Goal: Task Accomplishment & Management: Use online tool/utility

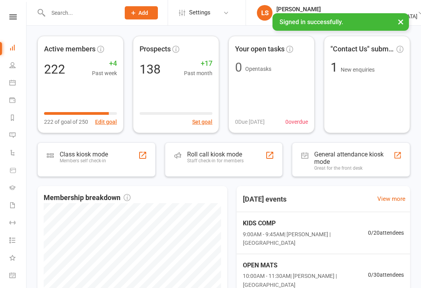
scroll to position [73, 0]
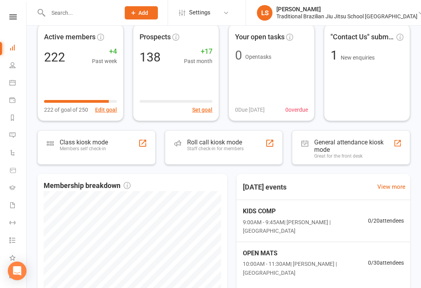
click at [188, 142] on div "Roll call kiosk mode" at bounding box center [215, 142] width 56 height 7
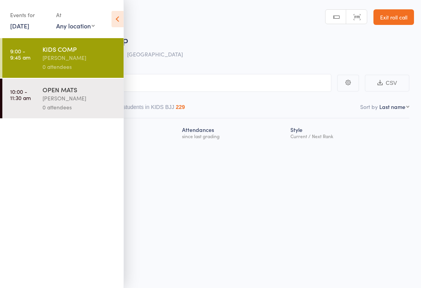
click at [110, 16] on div "Events for [DATE] [DATE] [DATE] Sun Mon Tue Wed Thu Fri Sat 40 28 29 30 01 02 0…" at bounding box center [61, 19] width 123 height 39
click at [123, 16] on icon at bounding box center [117, 19] width 12 height 16
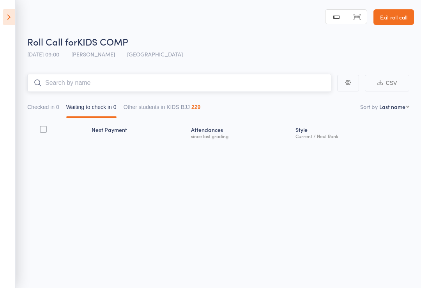
click at [54, 90] on input "search" at bounding box center [179, 83] width 304 height 18
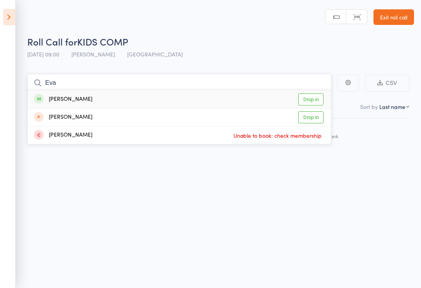
type input "Eva"
click at [307, 97] on link "Drop in" at bounding box center [310, 99] width 25 height 12
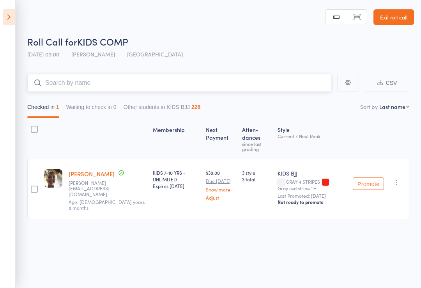
click at [302, 79] on input "search" at bounding box center [179, 83] width 304 height 18
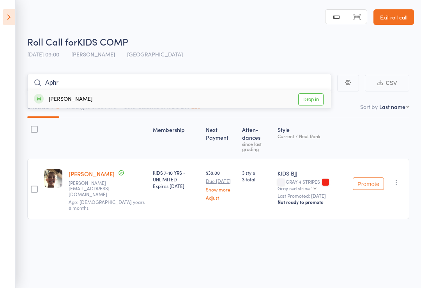
type input "Aphr"
click at [317, 100] on link "Drop in" at bounding box center [310, 99] width 25 height 12
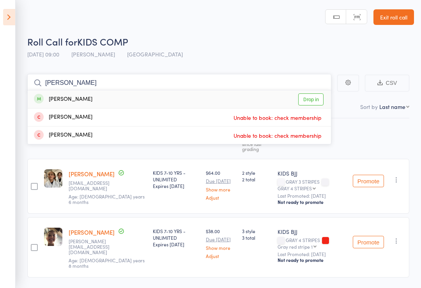
type input "Tyson"
click at [312, 103] on link "Drop in" at bounding box center [310, 99] width 25 height 12
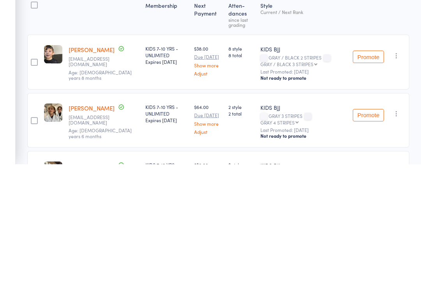
click at [360, 175] on button "Promote" at bounding box center [368, 181] width 31 height 12
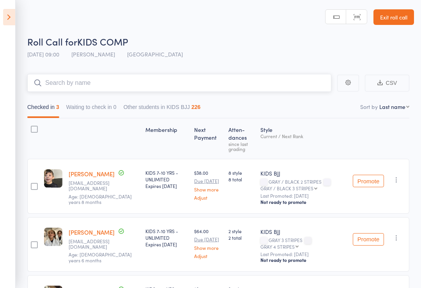
click at [295, 88] on input "search" at bounding box center [179, 83] width 304 height 18
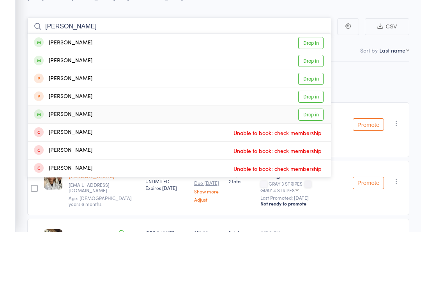
type input "Charlie"
click at [315, 165] on link "Drop in" at bounding box center [310, 171] width 25 height 12
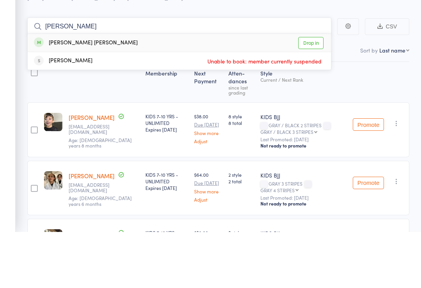
type input "Wolff"
click at [305, 93] on link "Drop in" at bounding box center [310, 99] width 25 height 12
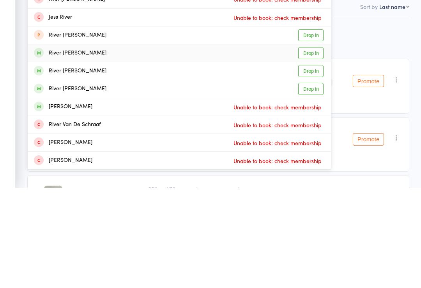
type input "River"
click at [316, 147] on link "Drop in" at bounding box center [310, 153] width 25 height 12
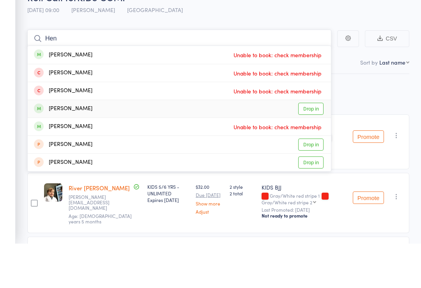
type input "Hen"
click at [310, 147] on link "Drop in" at bounding box center [310, 153] width 25 height 12
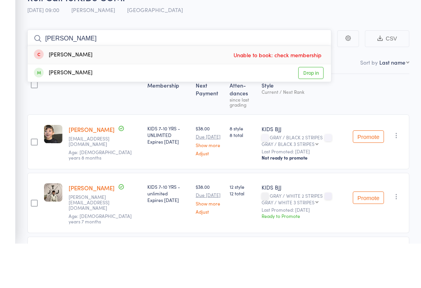
type input "Tyler"
click at [317, 111] on link "Drop in" at bounding box center [310, 117] width 25 height 12
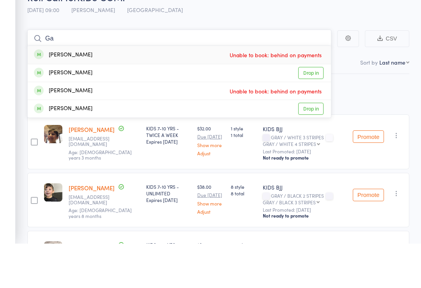
type input "G"
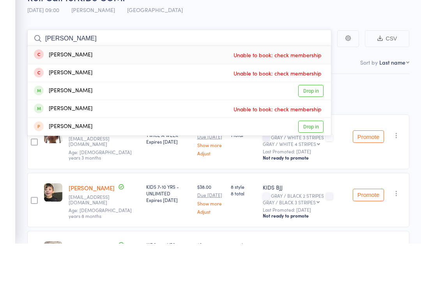
type input "Louis"
click at [44, 131] on div "LOUIS harman" at bounding box center [63, 135] width 58 height 9
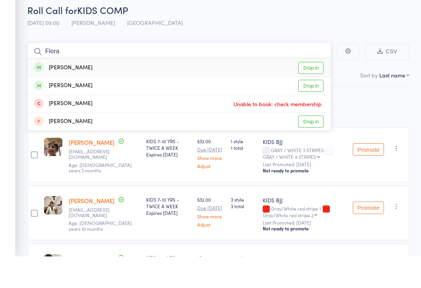
type input "Flora"
click at [311, 93] on link "Drop in" at bounding box center [310, 99] width 25 height 12
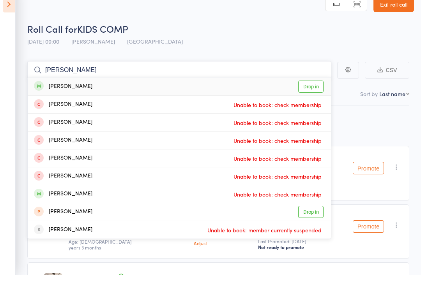
type input "Mathias"
click at [37, 90] on div "Mathias Souto Drop in" at bounding box center [179, 99] width 303 height 18
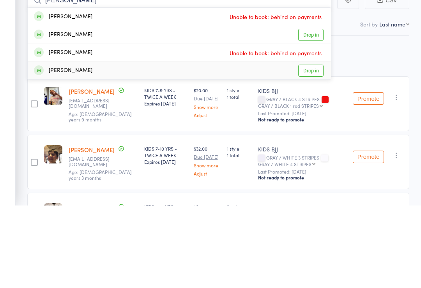
type input "Gabriel"
click at [311, 147] on link "Drop in" at bounding box center [310, 153] width 25 height 12
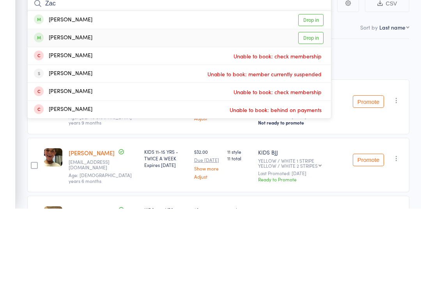
type input "Zac"
click at [47, 113] on div "Zac Queiroz" at bounding box center [63, 117] width 58 height 9
